Goal: Communication & Community: Answer question/provide support

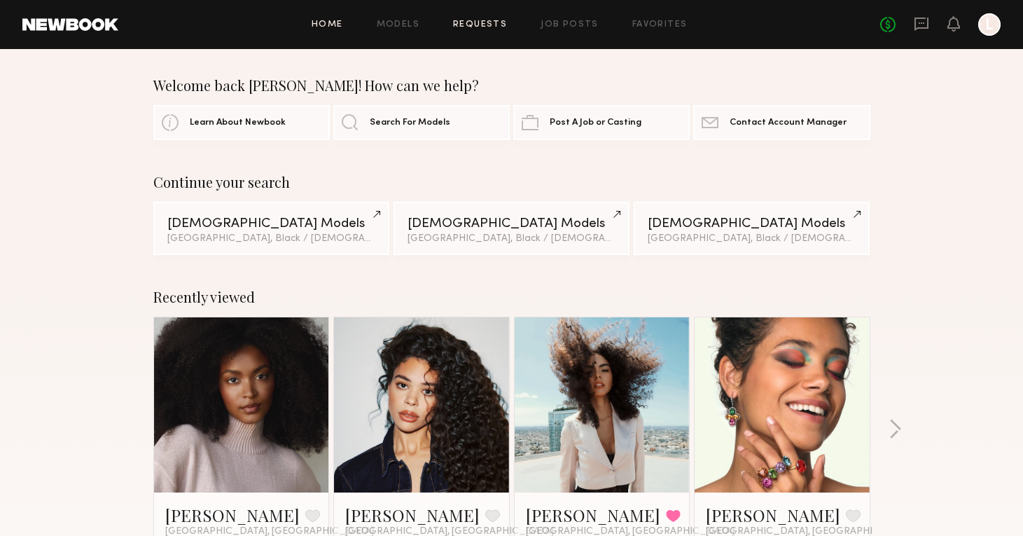
click at [487, 21] on link "Requests" at bounding box center [480, 24] width 54 height 9
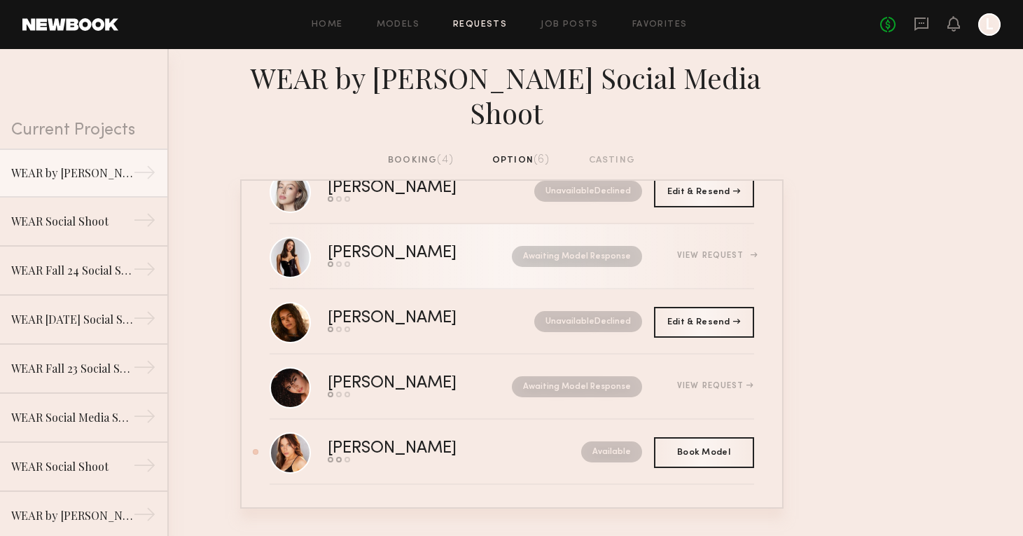
scroll to position [111, 0]
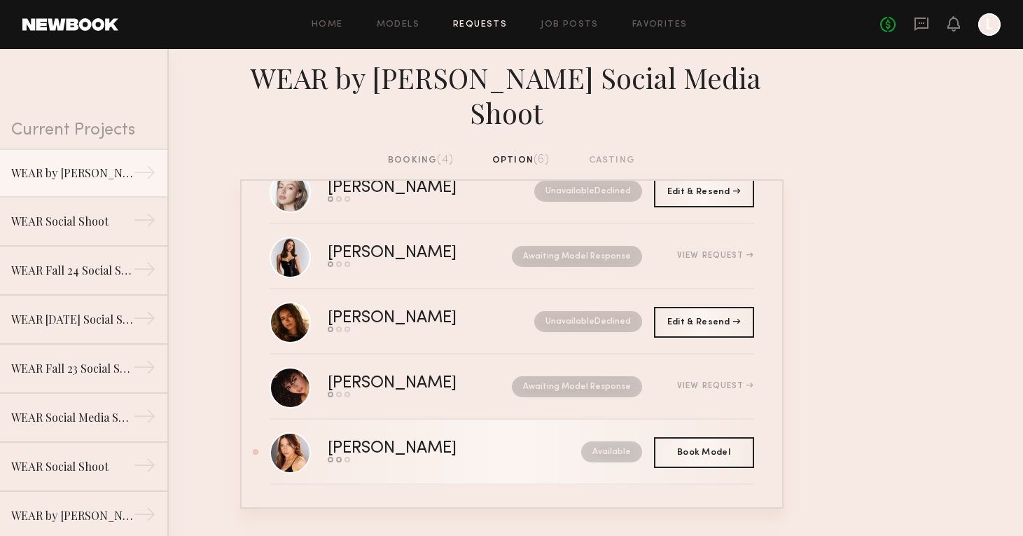
click at [602, 452] on nb-request-status "Available" at bounding box center [611, 451] width 61 height 21
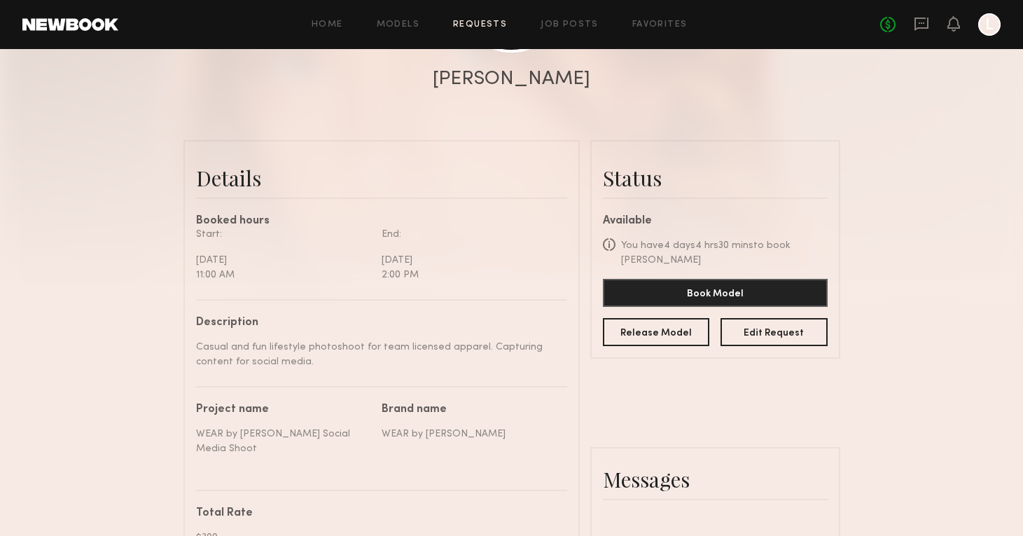
scroll to position [265, 0]
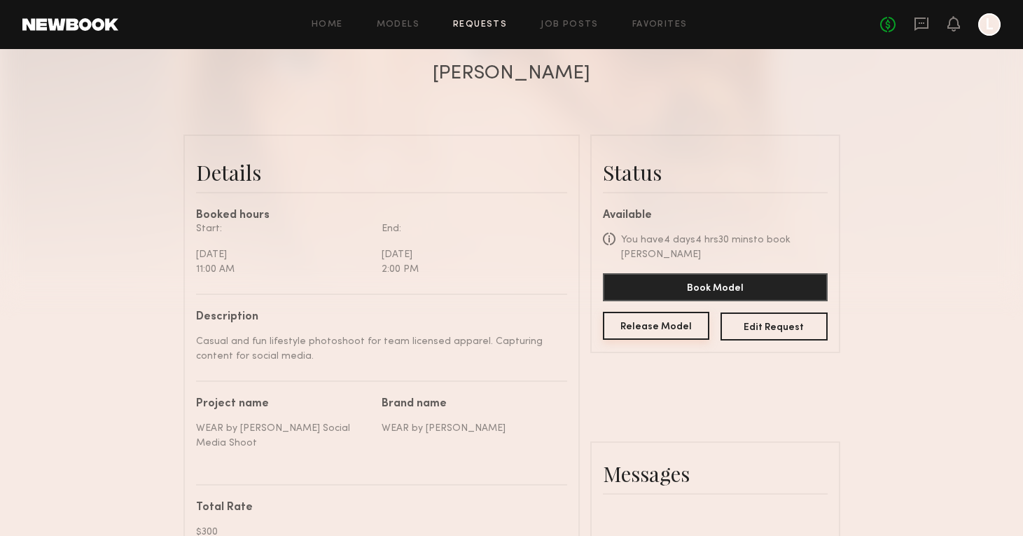
click at [628, 317] on button "Release Model" at bounding box center [656, 326] width 107 height 28
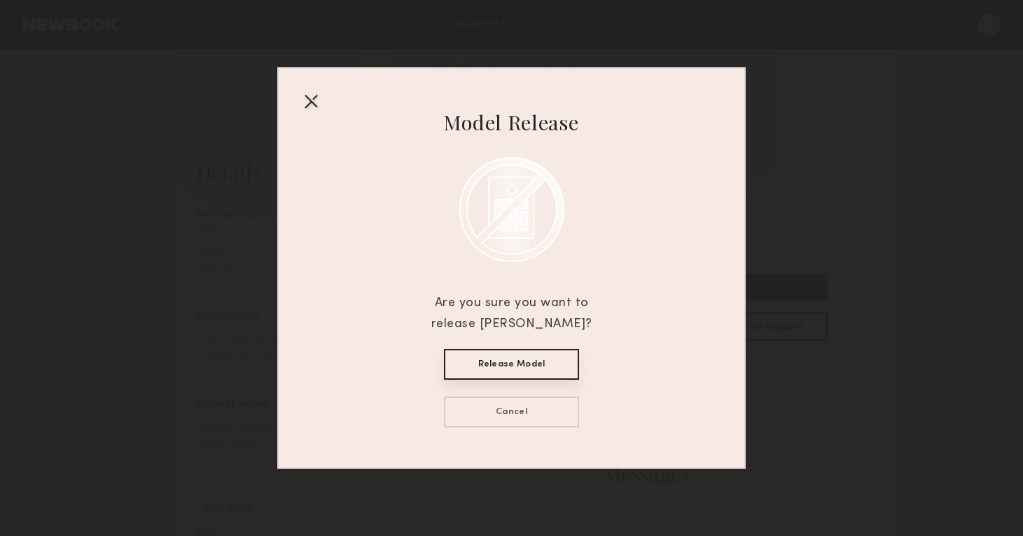
click at [520, 366] on button "Release Model" at bounding box center [511, 364] width 135 height 31
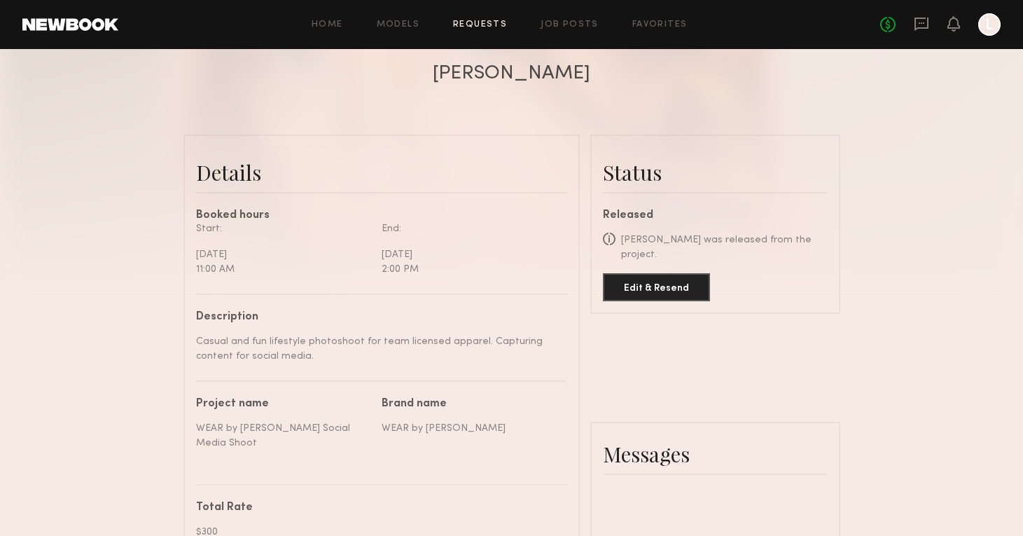
click at [464, 27] on link "Requests" at bounding box center [480, 24] width 54 height 9
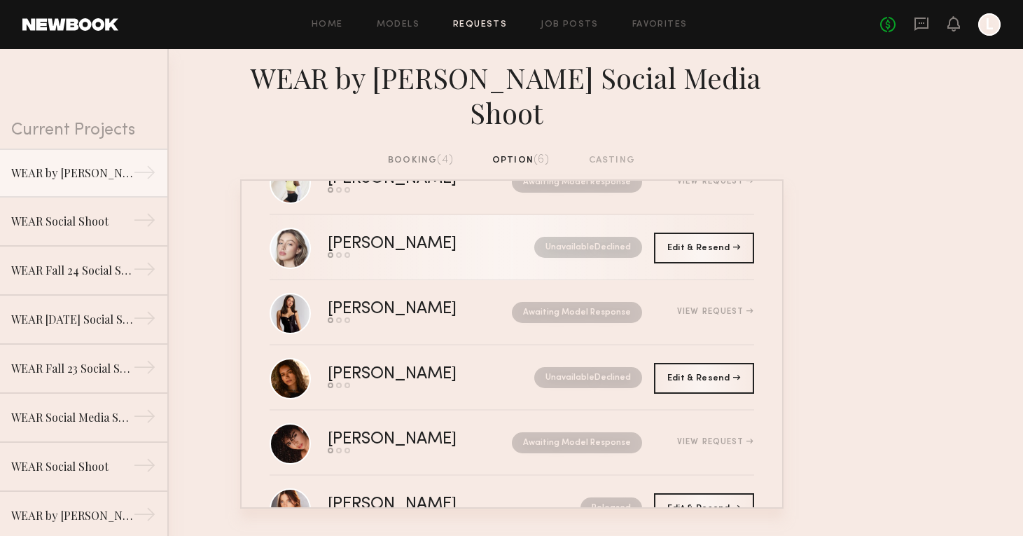
scroll to position [55, 0]
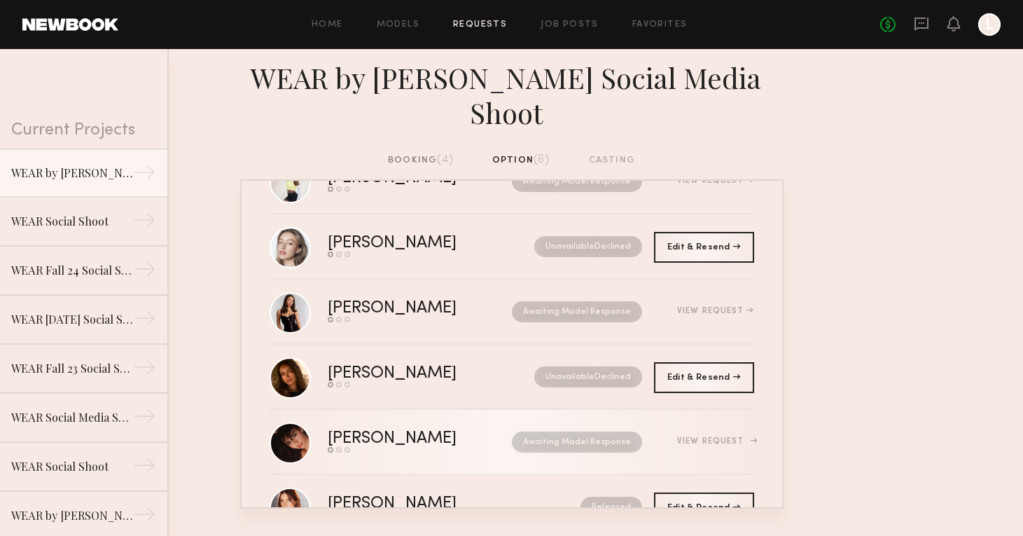
click at [484, 444] on div "Awaiting Model Response" at bounding box center [563, 441] width 158 height 21
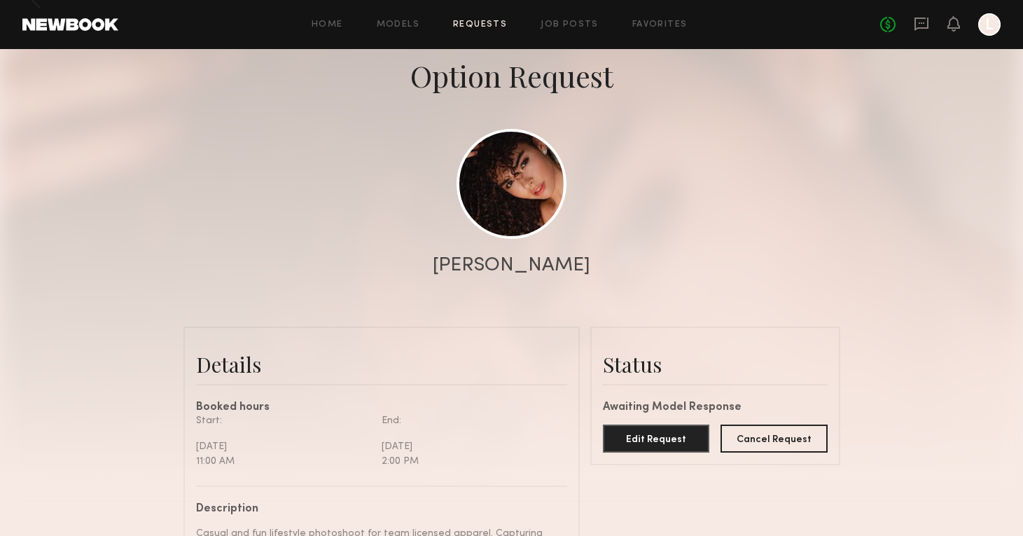
scroll to position [77, 0]
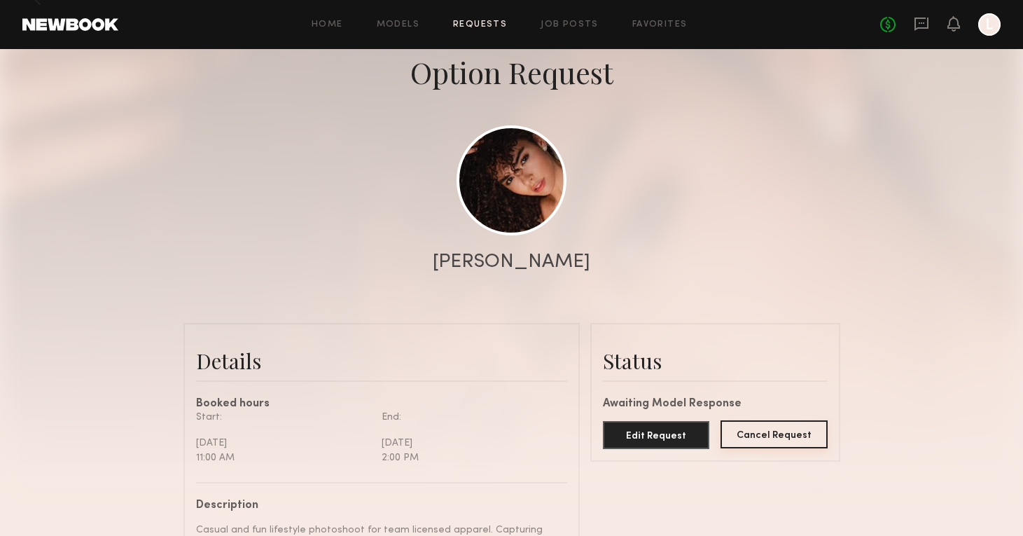
click at [786, 434] on button "Cancel Request" at bounding box center [774, 434] width 107 height 28
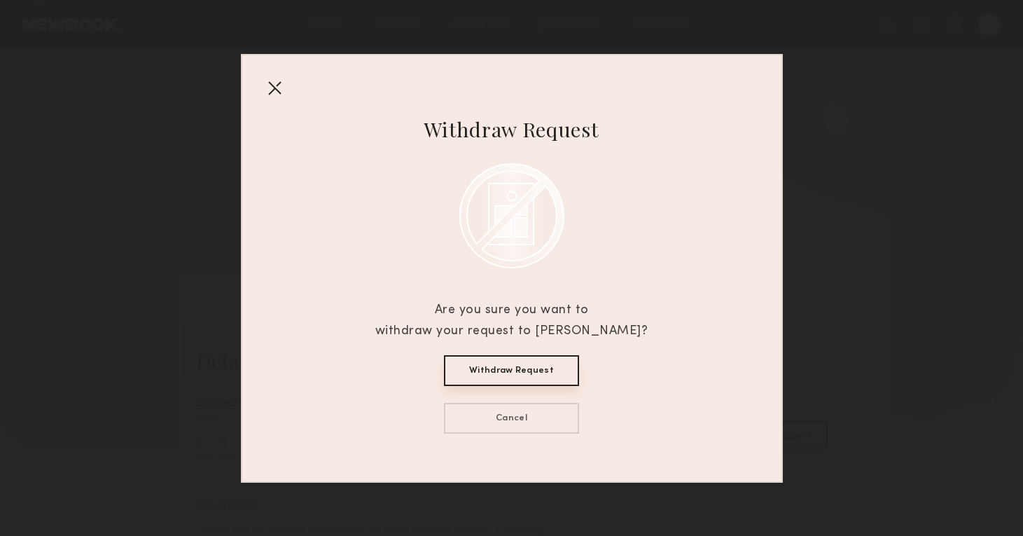
click at [480, 380] on button "Withdraw Request" at bounding box center [511, 371] width 135 height 31
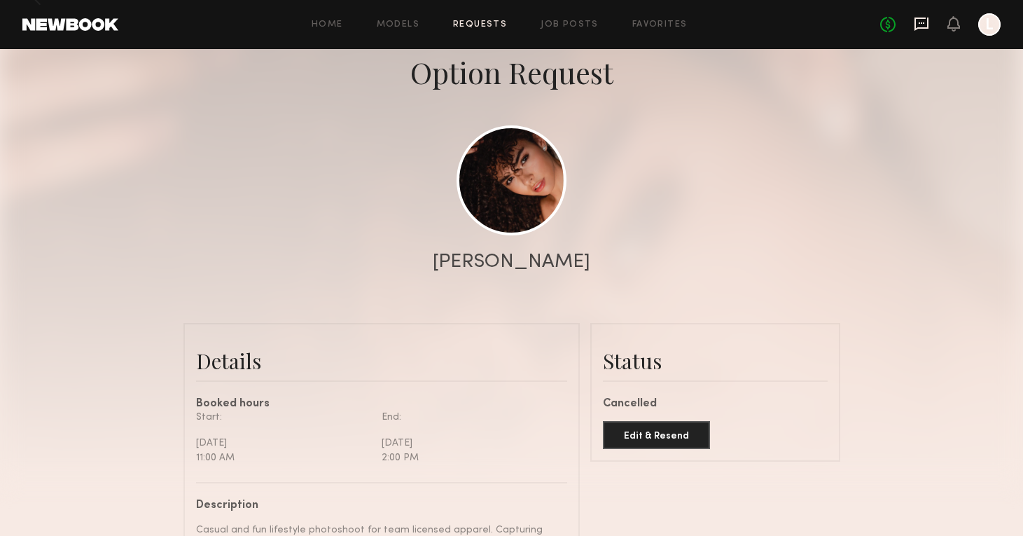
click at [926, 29] on icon at bounding box center [921, 23] width 15 height 15
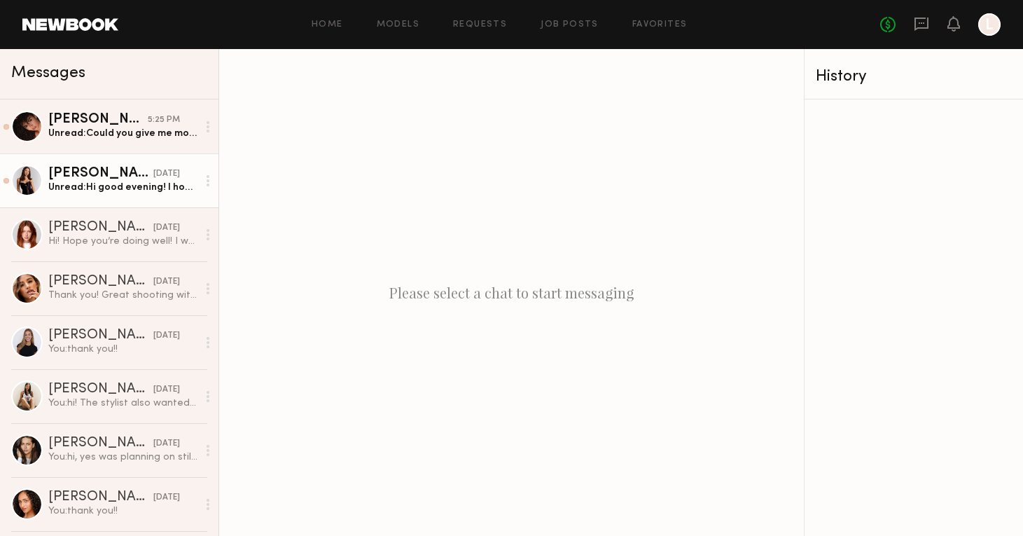
click at [153, 174] on div "[DATE]" at bounding box center [166, 173] width 27 height 13
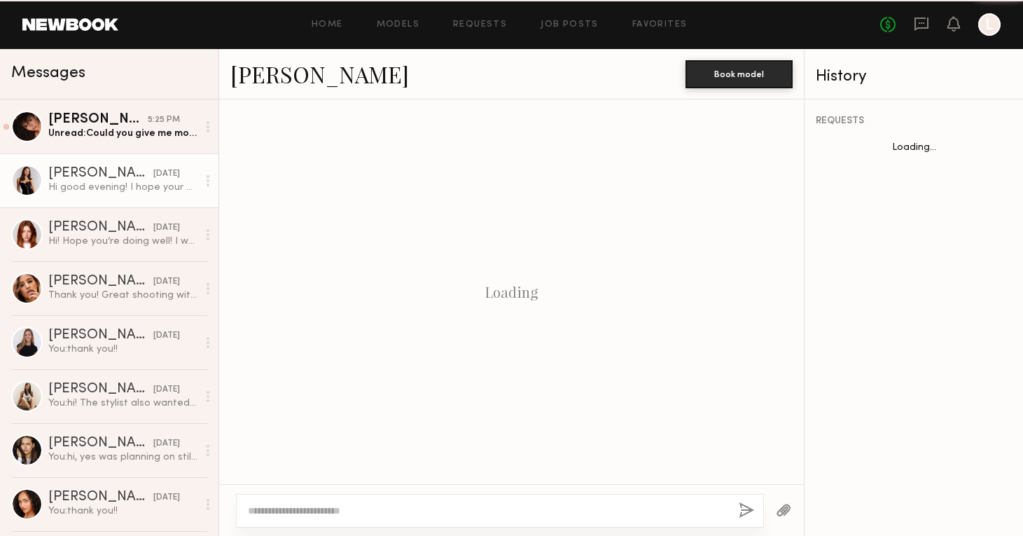
scroll to position [263, 0]
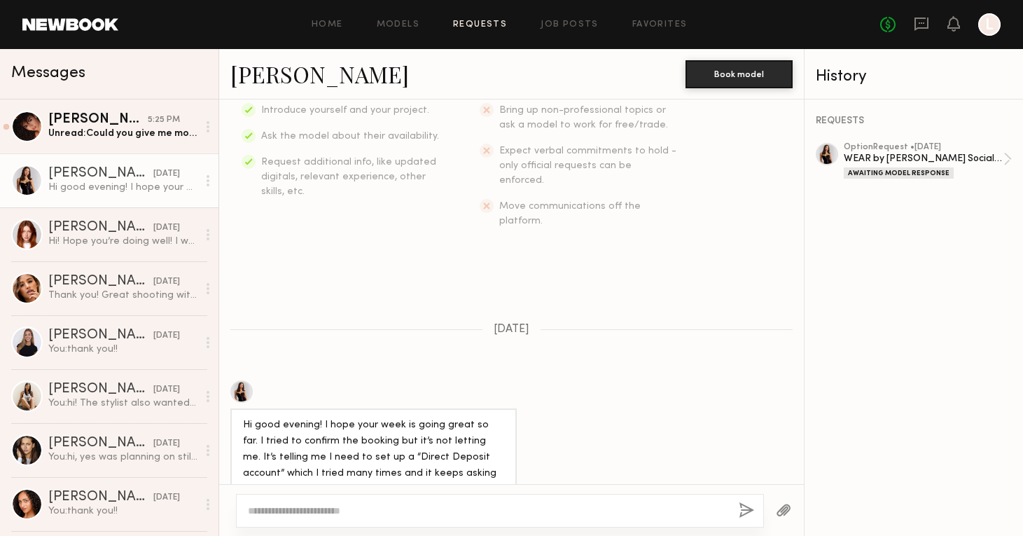
click at [502, 26] on link "Requests" at bounding box center [480, 24] width 54 height 9
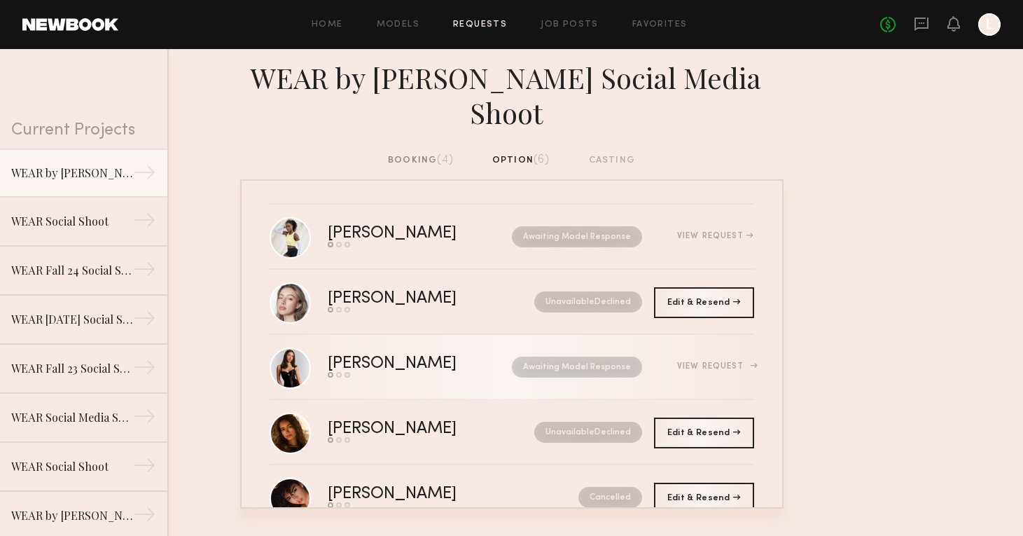
click at [691, 361] on div "View Request" at bounding box center [698, 366] width 112 height 11
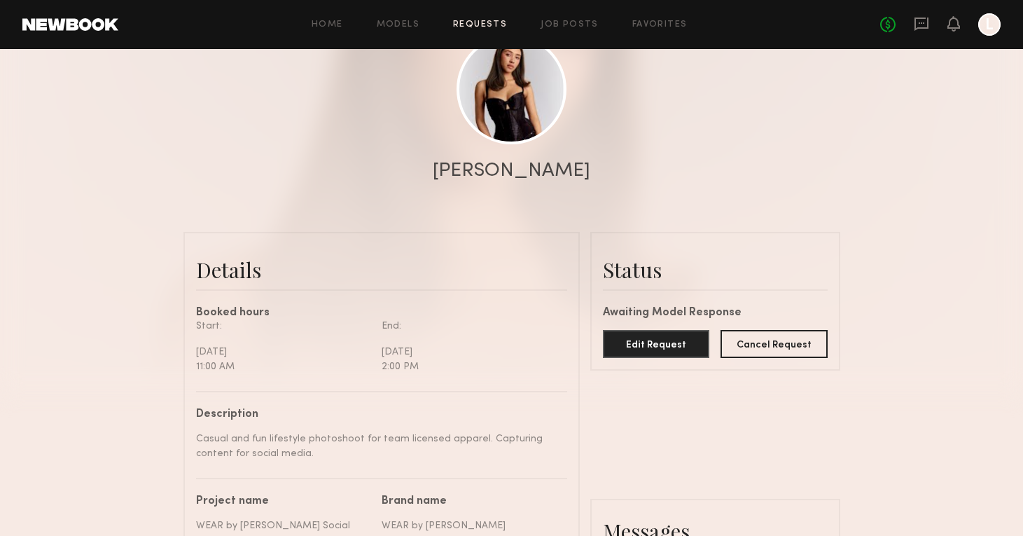
scroll to position [174, 0]
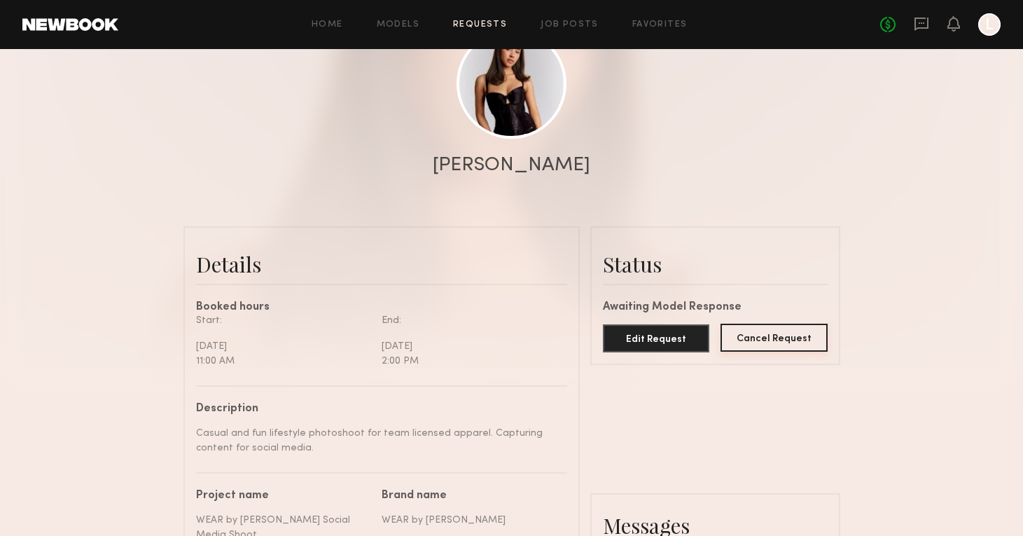
click at [751, 342] on button "Cancel Request" at bounding box center [774, 338] width 107 height 28
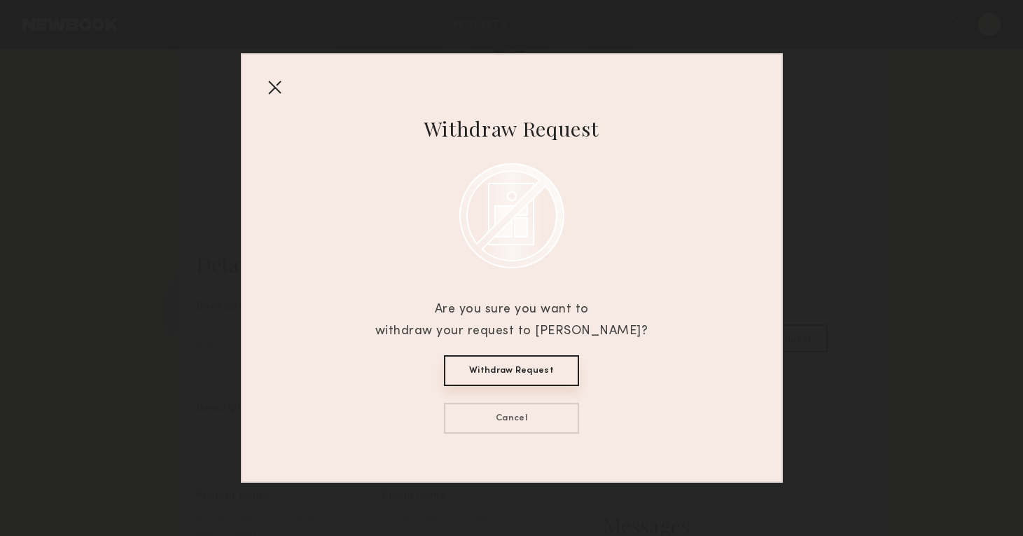
click at [535, 370] on button "Withdraw Request" at bounding box center [511, 371] width 135 height 31
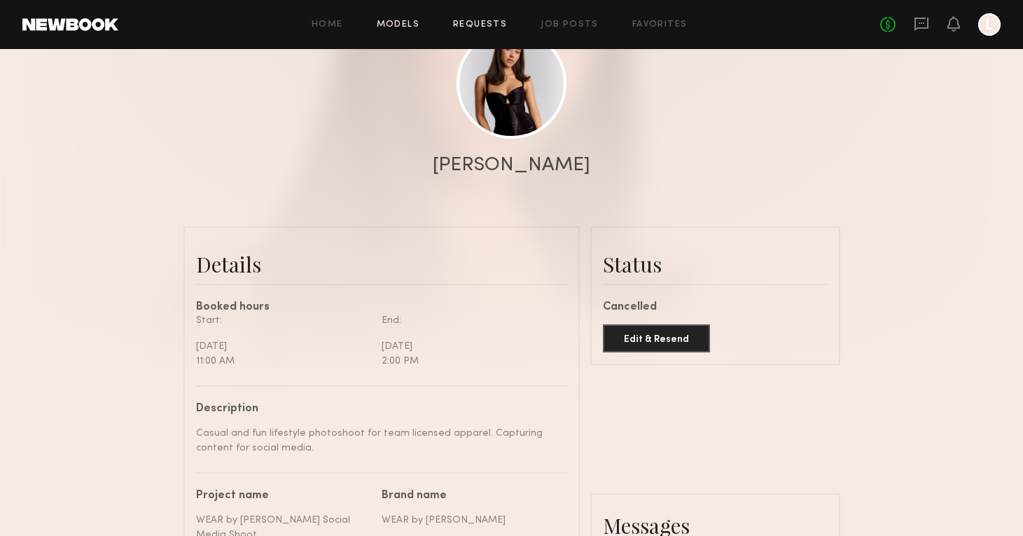
click at [398, 27] on link "Models" at bounding box center [398, 24] width 43 height 9
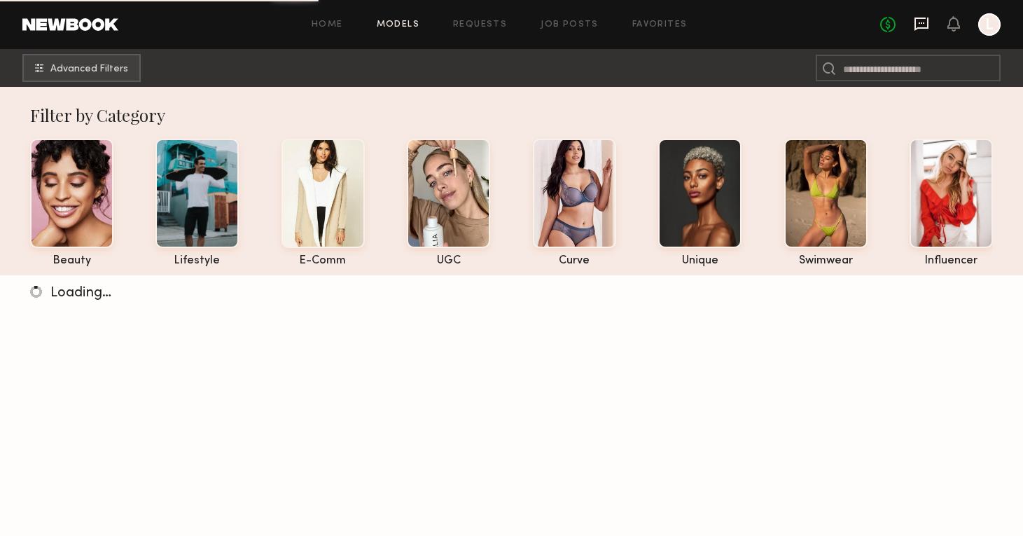
click at [924, 23] on icon at bounding box center [922, 22] width 6 height 1
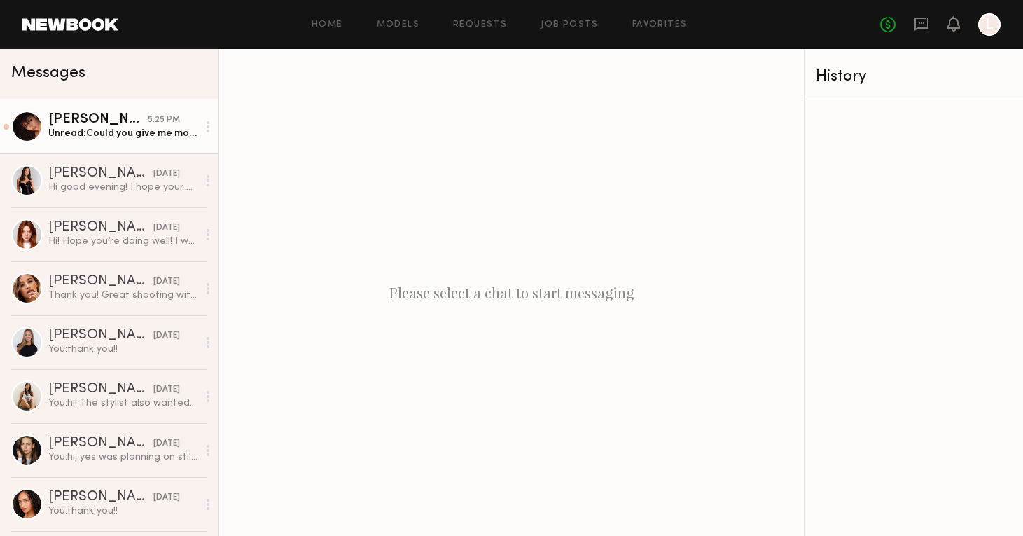
click at [125, 134] on div "Unread: Could you give me more information about the work? Location, rate, what…" at bounding box center [122, 133] width 149 height 13
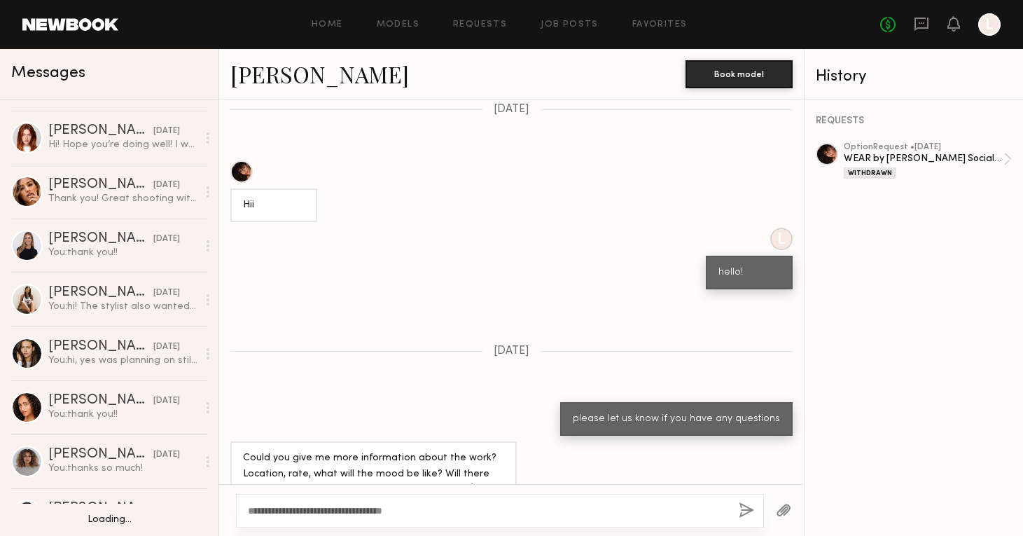
scroll to position [103, 0]
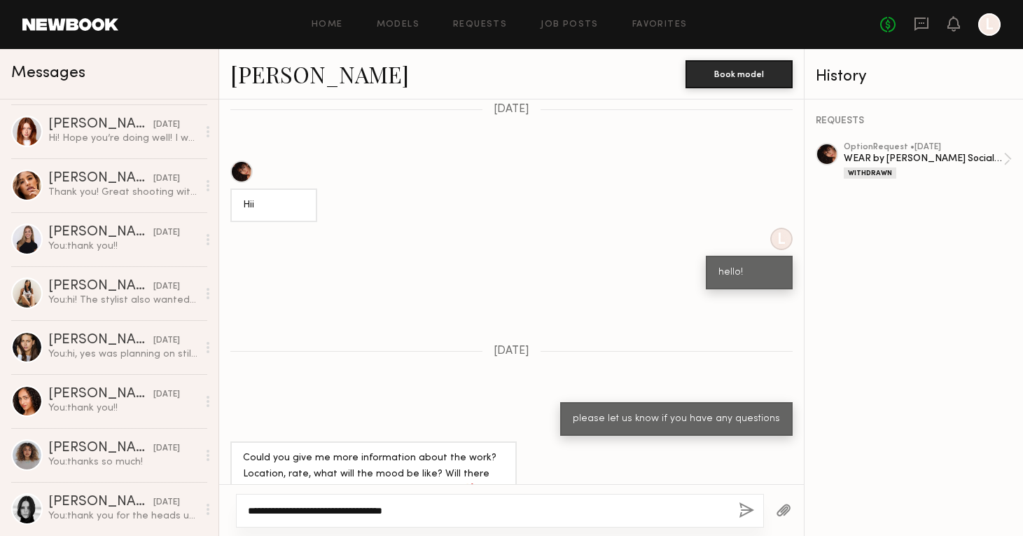
click at [445, 507] on textarea "**********" at bounding box center [488, 511] width 480 height 14
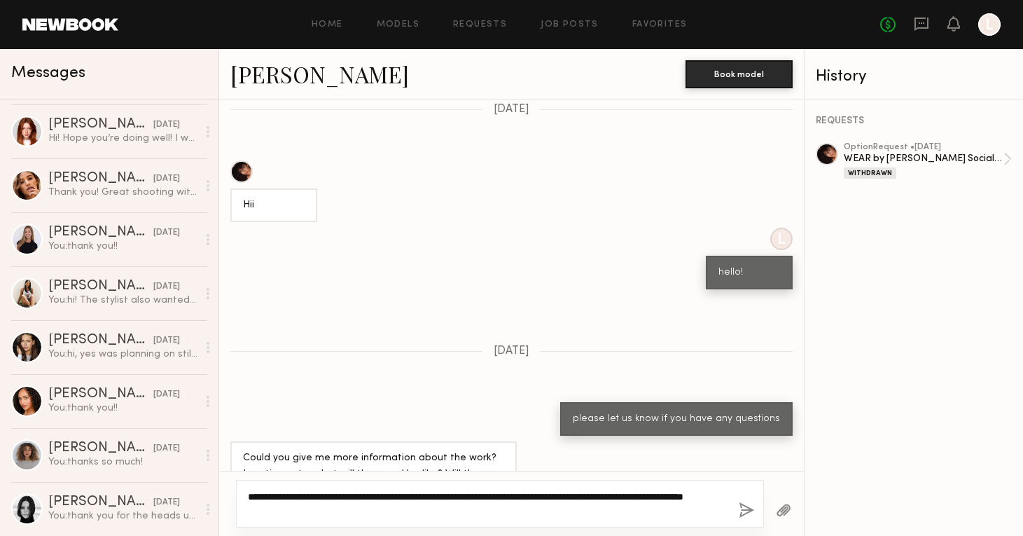
click at [435, 494] on textarea "**********" at bounding box center [488, 504] width 480 height 28
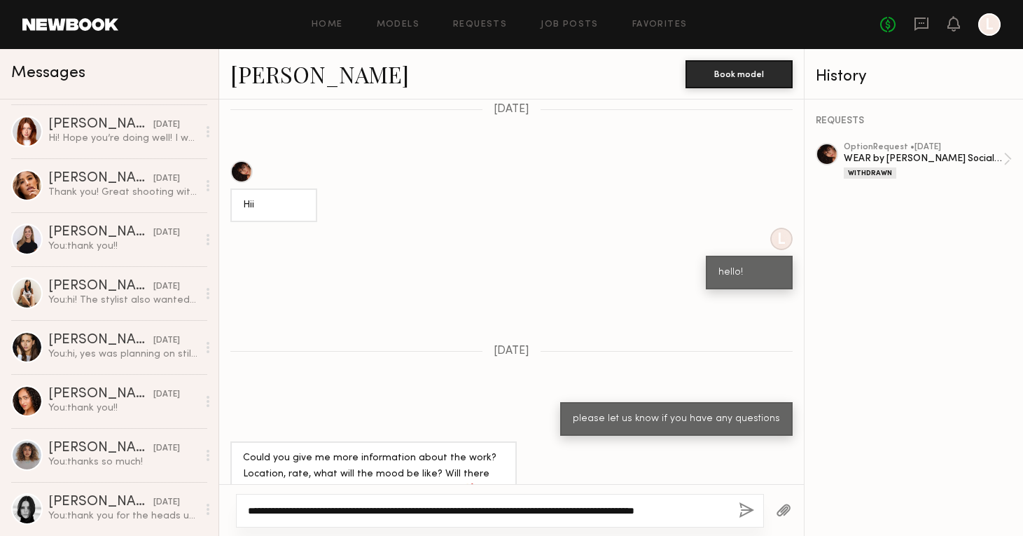
type textarea "**********"
click at [751, 508] on button "button" at bounding box center [746, 511] width 15 height 18
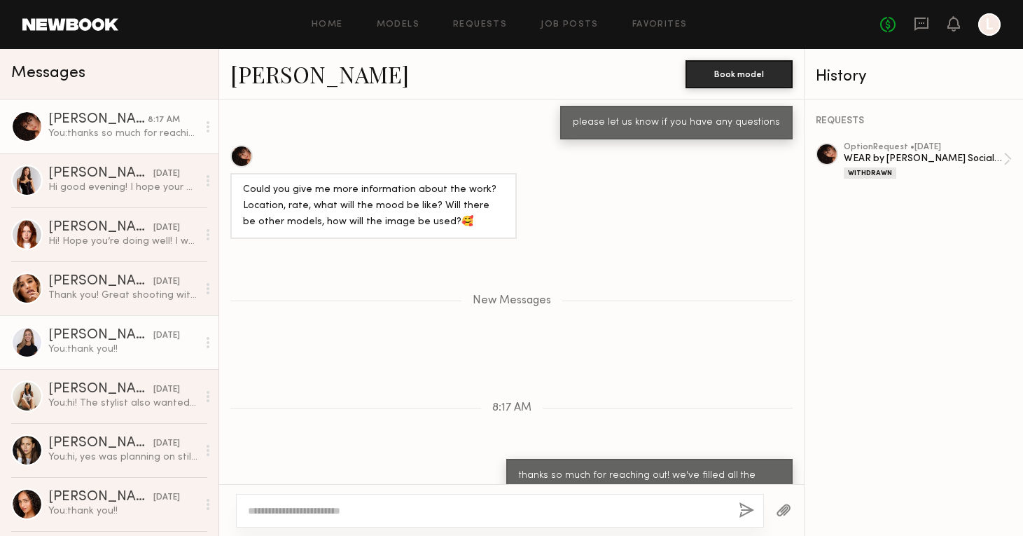
scroll to position [0, 0]
